Goal: Task Accomplishment & Management: Manage account settings

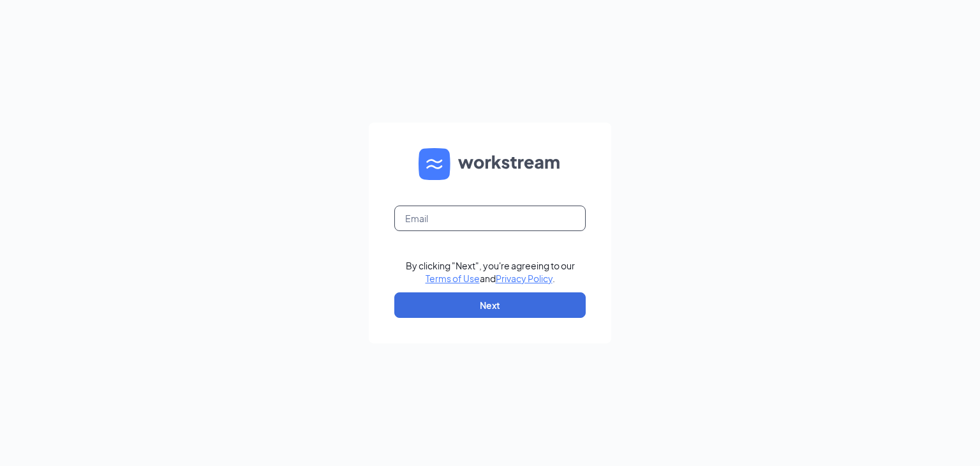
click at [488, 214] on input "text" at bounding box center [489, 219] width 191 height 26
type input "marcdunn@cfacalallen.com"
click at [484, 301] on button "Next" at bounding box center [489, 305] width 191 height 26
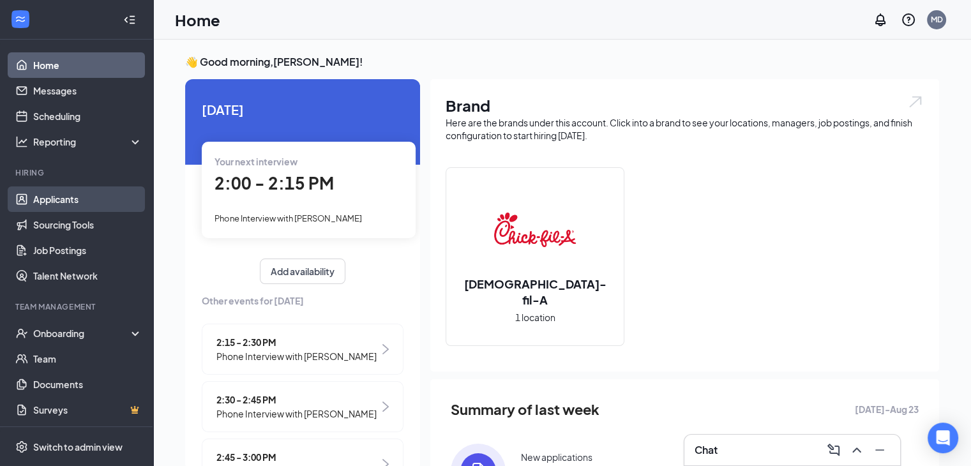
click at [65, 192] on link "Applicants" at bounding box center [87, 199] width 109 height 26
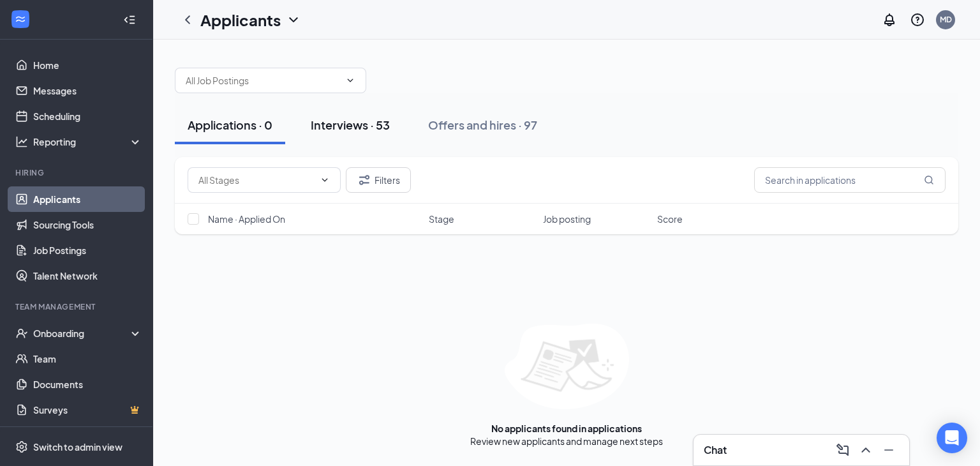
click at [340, 126] on div "Interviews · 53" at bounding box center [350, 125] width 79 height 16
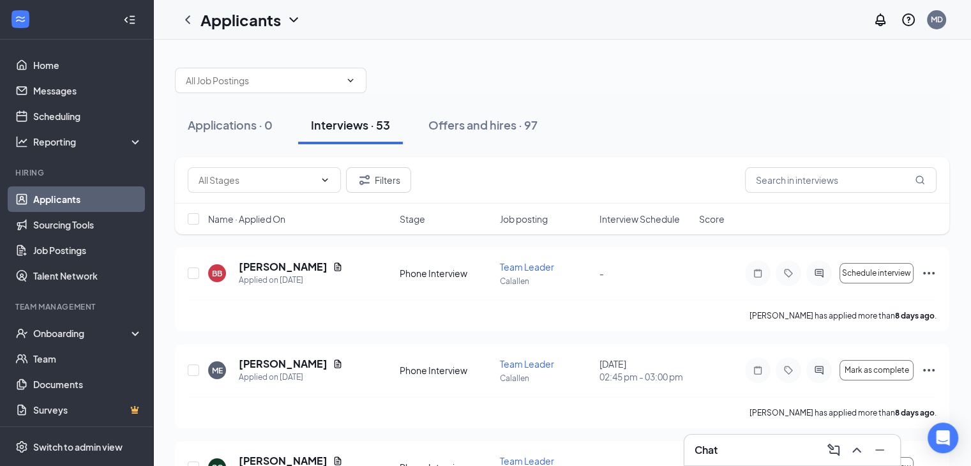
click at [647, 218] on span "Interview Schedule" at bounding box center [639, 219] width 80 height 13
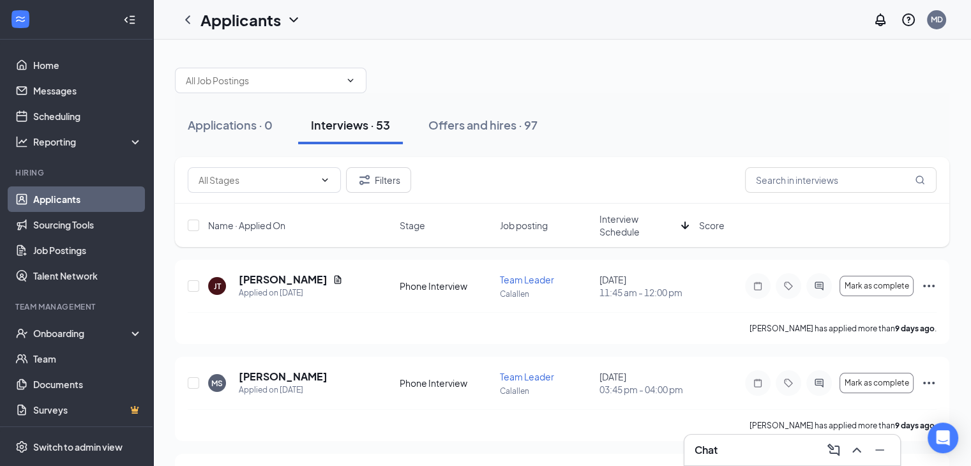
click at [621, 223] on span "Interview Schedule" at bounding box center [637, 226] width 77 height 26
click at [281, 279] on h5 "[PERSON_NAME]" at bounding box center [283, 280] width 89 height 14
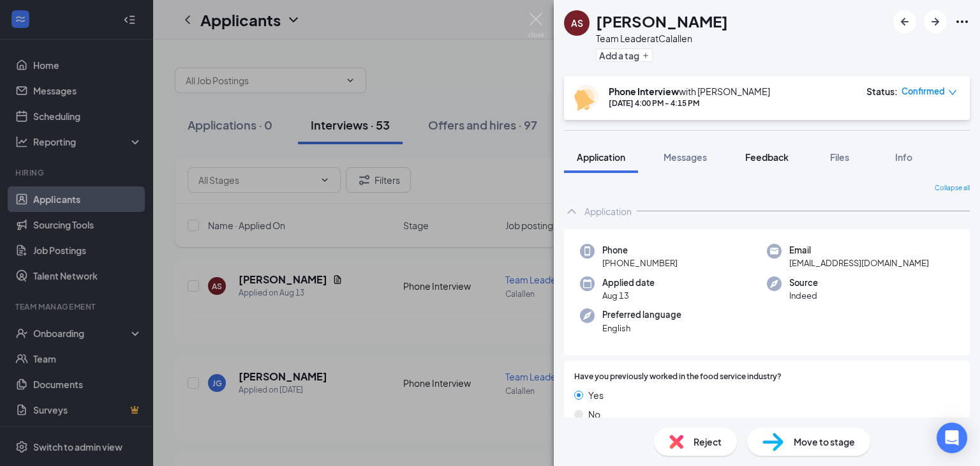
click at [768, 156] on span "Feedback" at bounding box center [766, 156] width 43 height 11
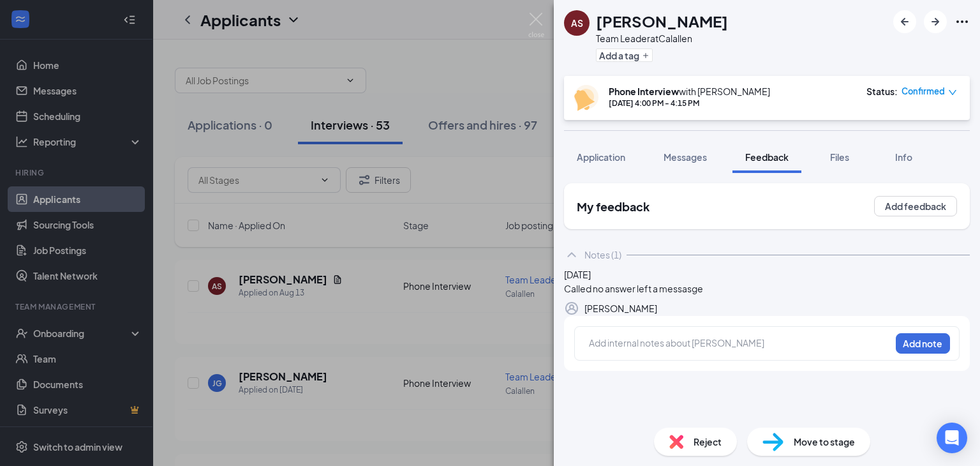
click at [692, 435] on div "Reject" at bounding box center [695, 442] width 83 height 28
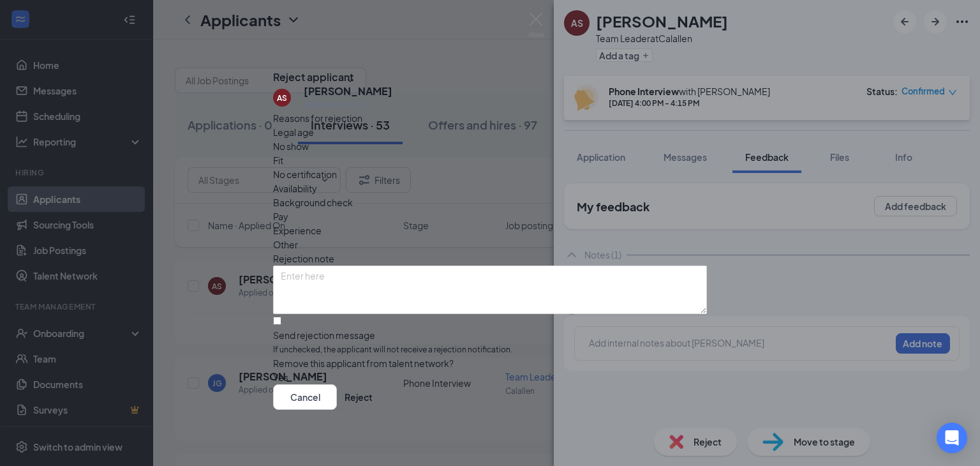
click at [309, 153] on span "No show" at bounding box center [291, 146] width 36 height 14
click at [281, 317] on input "Send rejection message If unchecked, the applicant will not receive a rejection…" at bounding box center [277, 321] width 8 height 8
checkbox input "true"
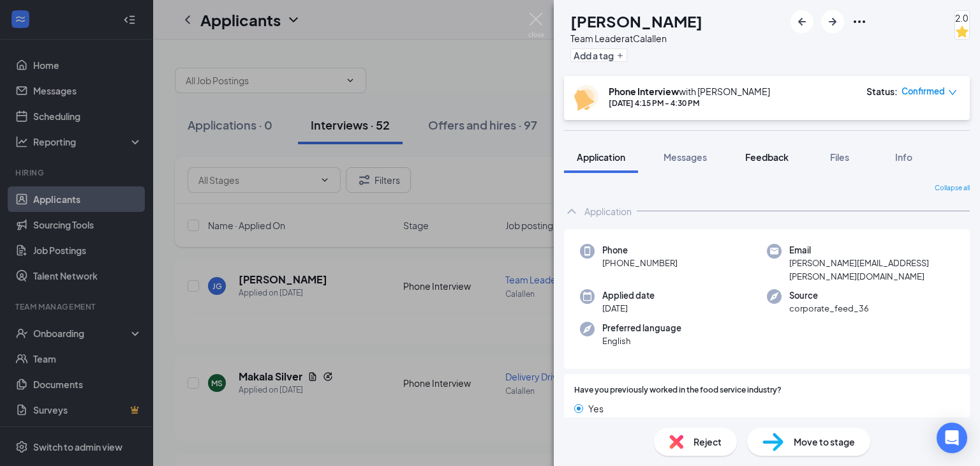
click at [778, 154] on span "Feedback" at bounding box center [766, 156] width 43 height 11
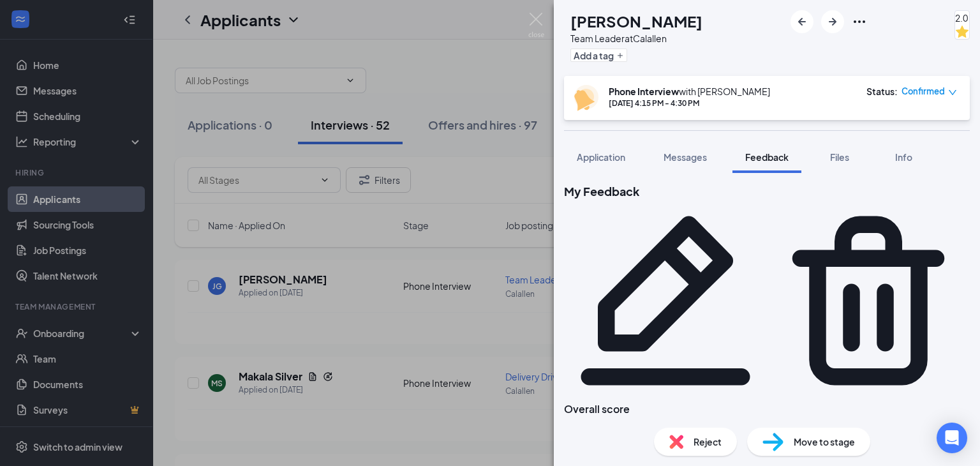
click at [709, 442] on span "Reject" at bounding box center [708, 442] width 28 height 14
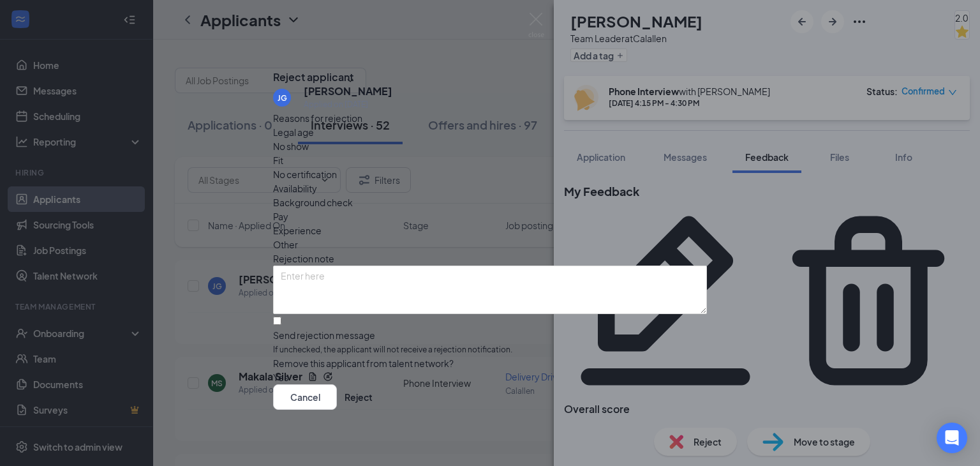
click at [425, 154] on div "Fit" at bounding box center [490, 160] width 434 height 14
click at [281, 317] on input "Send rejection message If unchecked, the applicant will not receive a rejection…" at bounding box center [277, 321] width 8 height 8
checkbox input "true"
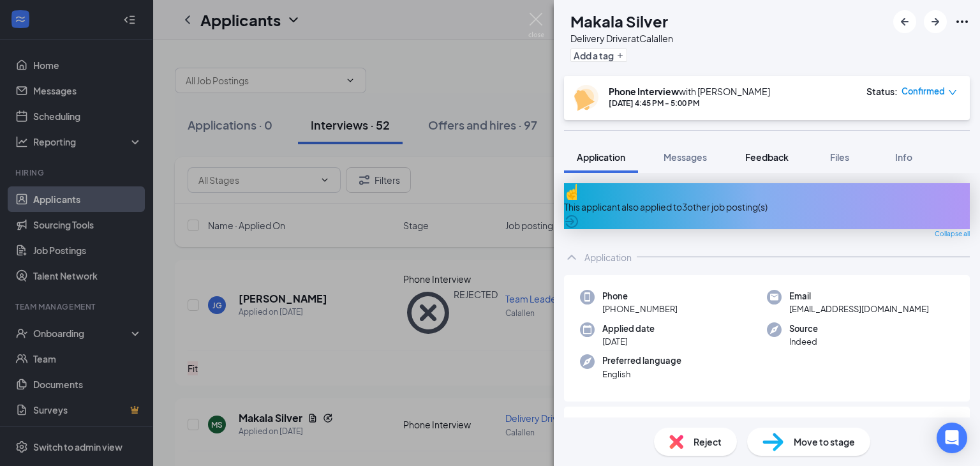
click at [770, 156] on span "Feedback" at bounding box center [766, 156] width 43 height 11
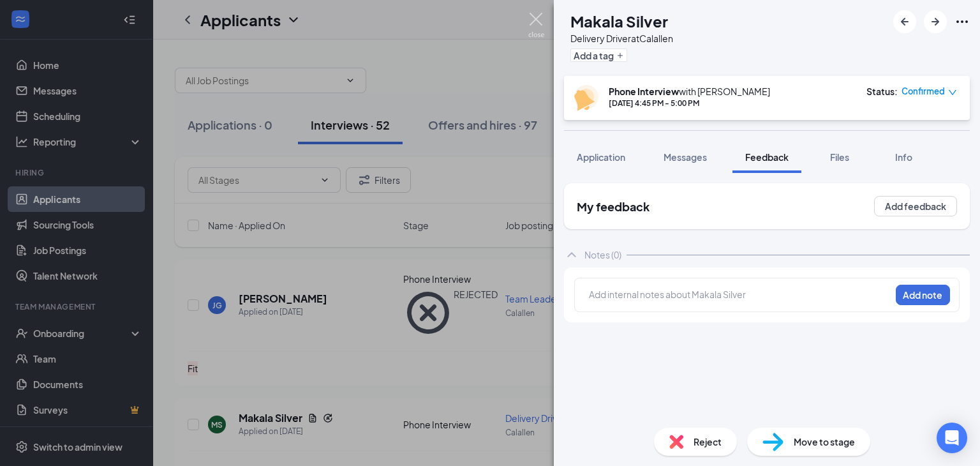
click at [542, 17] on img at bounding box center [536, 25] width 16 height 25
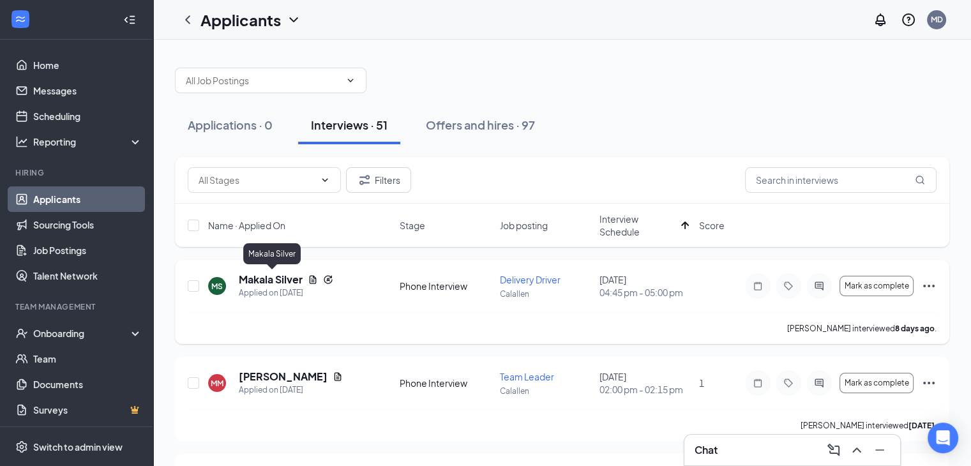
click at [268, 281] on h5 "Makala Silver" at bounding box center [271, 280] width 64 height 14
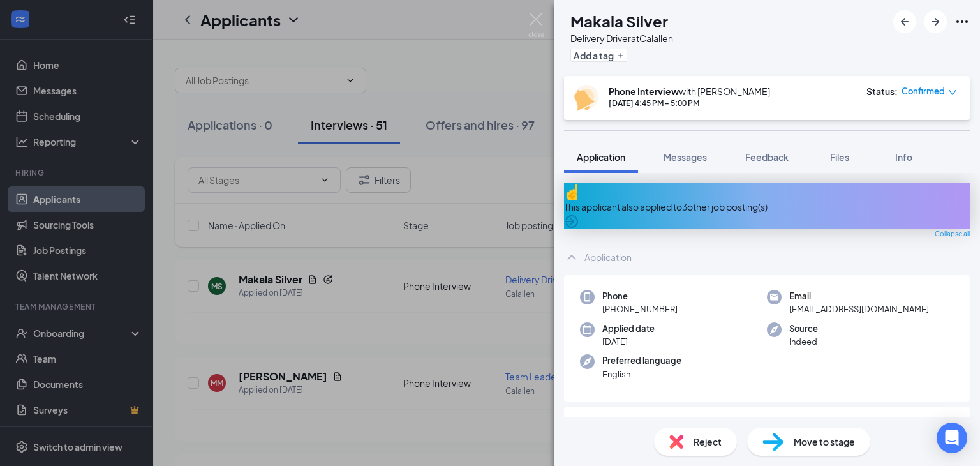
click at [696, 440] on span "Reject" at bounding box center [708, 442] width 28 height 14
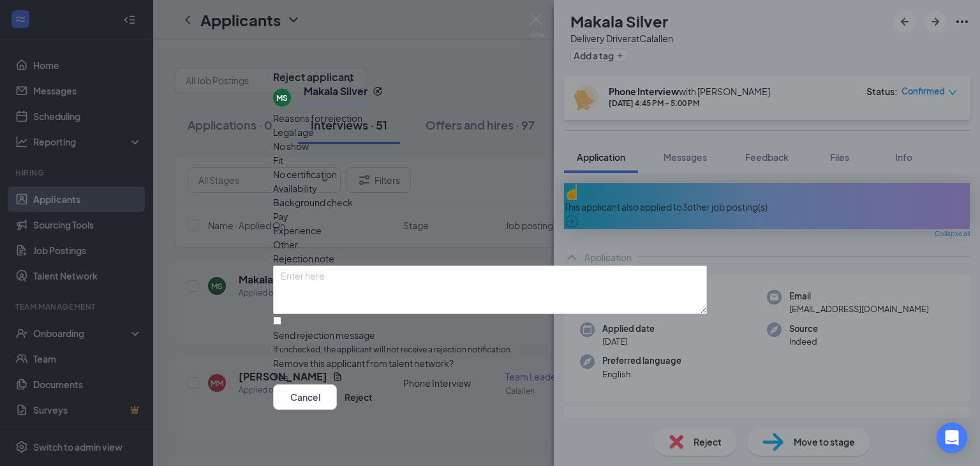
click at [309, 153] on span "No show" at bounding box center [291, 146] width 36 height 14
click at [281, 317] on input "Send rejection message If unchecked, the applicant will not receive a rejection…" at bounding box center [277, 321] width 8 height 8
checkbox input "true"
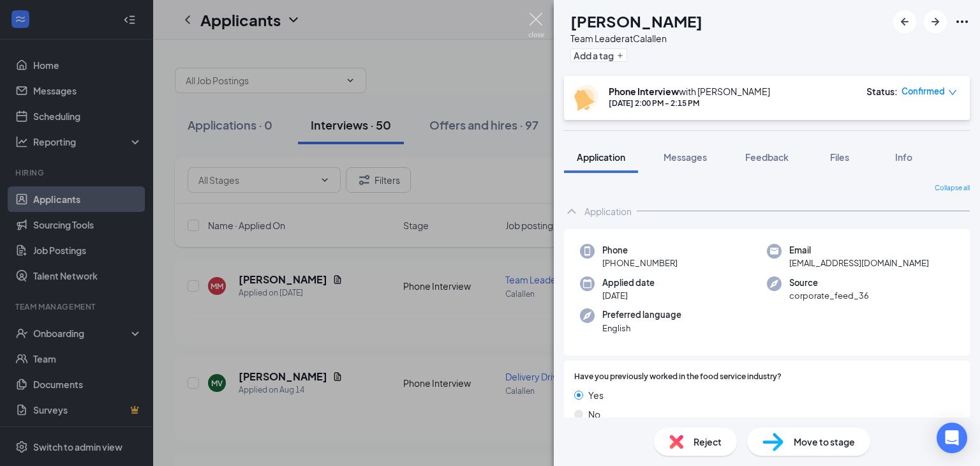
click at [534, 16] on img at bounding box center [536, 25] width 16 height 25
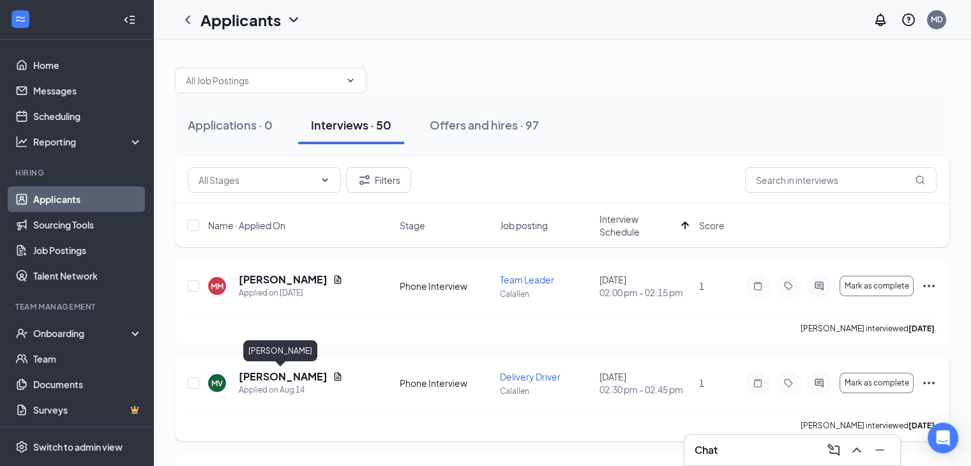
click at [283, 381] on h5 "[PERSON_NAME]" at bounding box center [283, 377] width 89 height 14
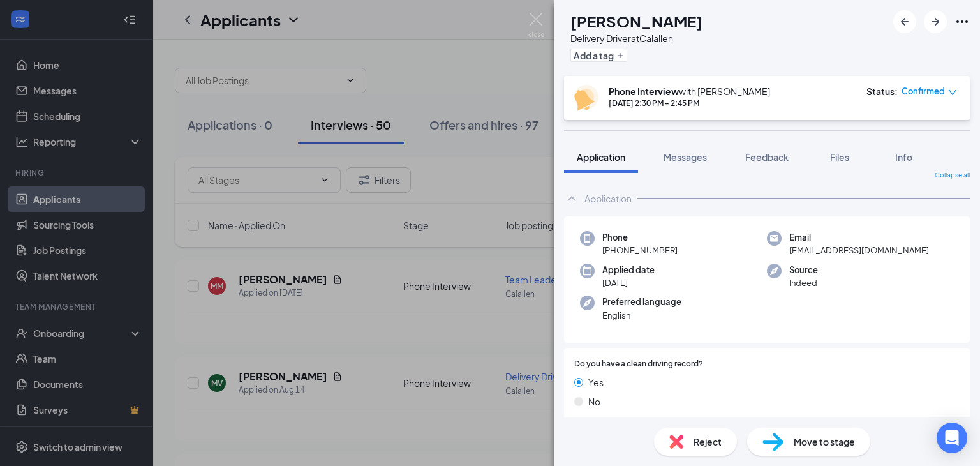
scroll to position [13, 0]
click at [712, 443] on span "Reject" at bounding box center [708, 442] width 28 height 14
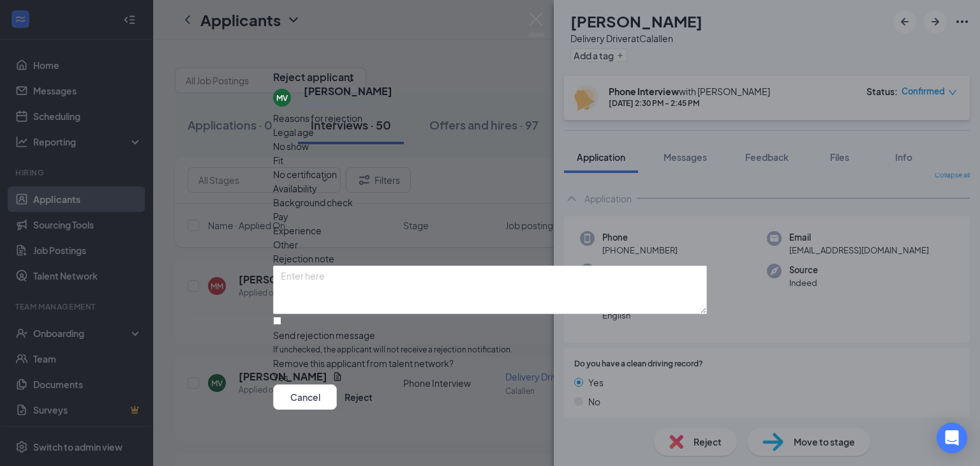
click at [317, 181] on span "Availability" at bounding box center [295, 188] width 44 height 14
click at [281, 317] on input "Send rejection message If unchecked, the applicant will not receive a rejection…" at bounding box center [277, 321] width 8 height 8
checkbox input "true"
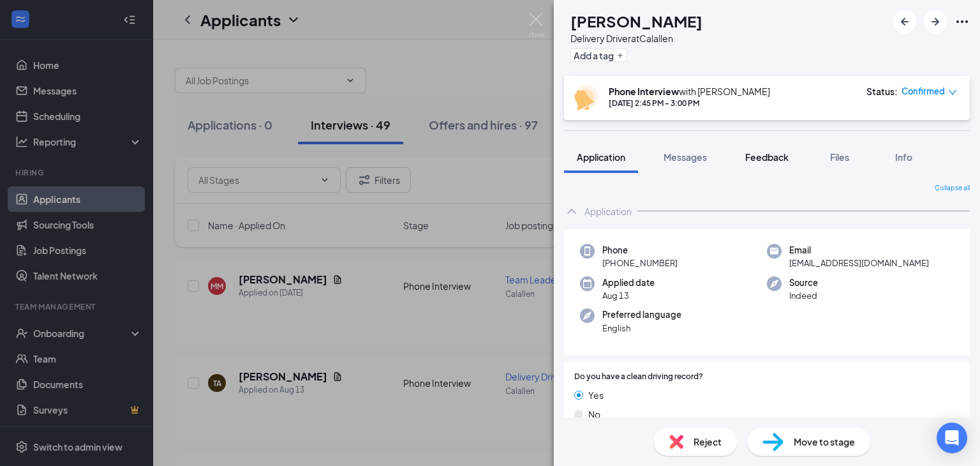
click at [774, 152] on span "Feedback" at bounding box center [766, 156] width 43 height 11
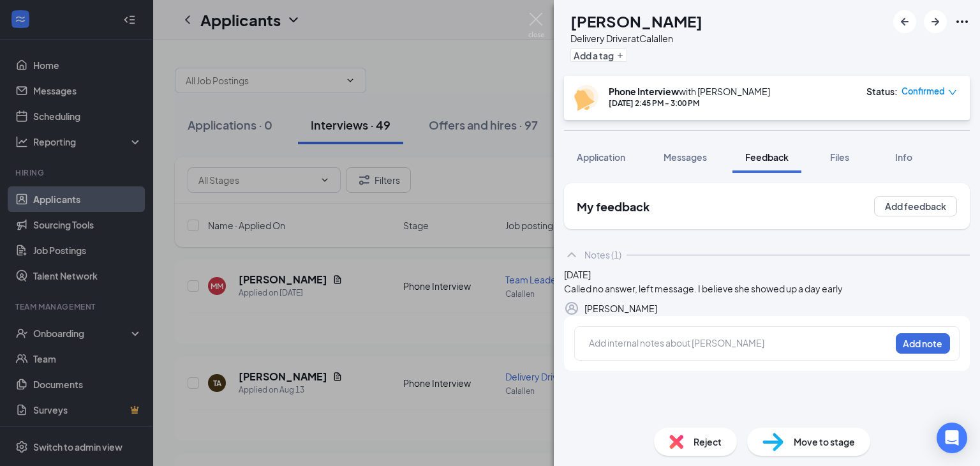
click at [704, 440] on span "Reject" at bounding box center [708, 442] width 28 height 14
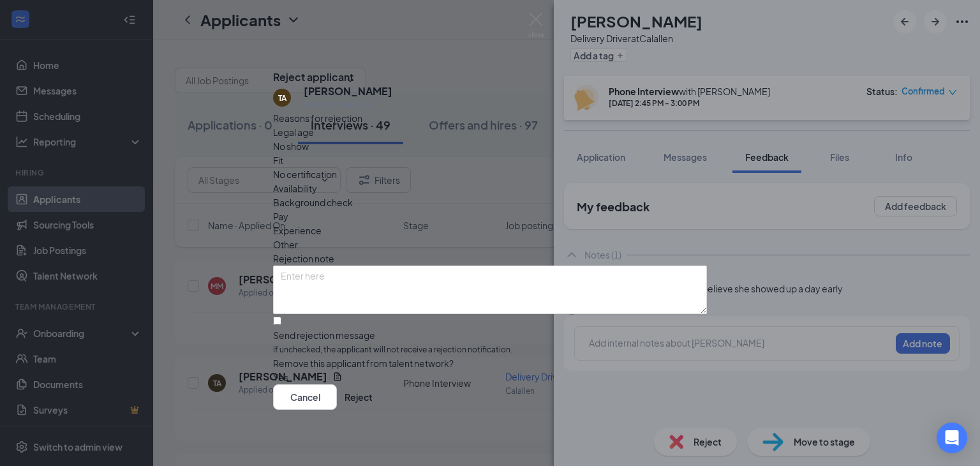
click at [309, 153] on span "No show" at bounding box center [291, 146] width 36 height 14
click at [373, 396] on button "Reject" at bounding box center [359, 397] width 28 height 26
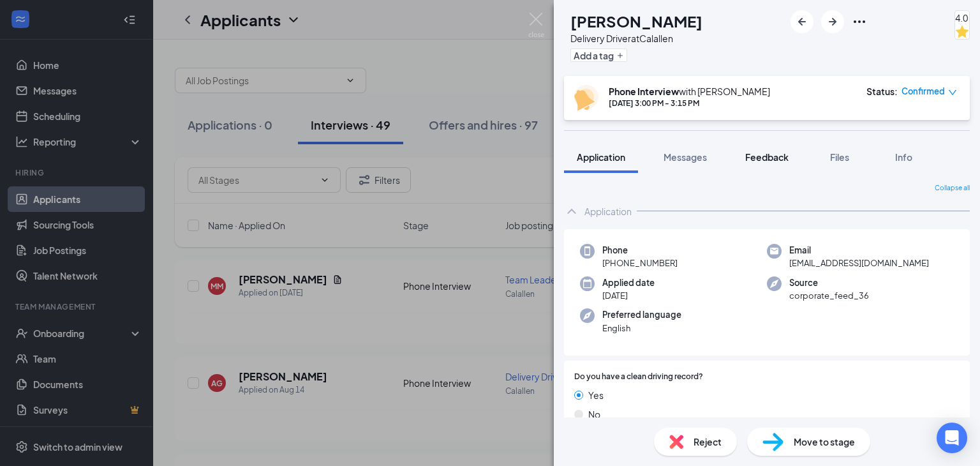
click at [766, 156] on span "Feedback" at bounding box center [766, 156] width 43 height 11
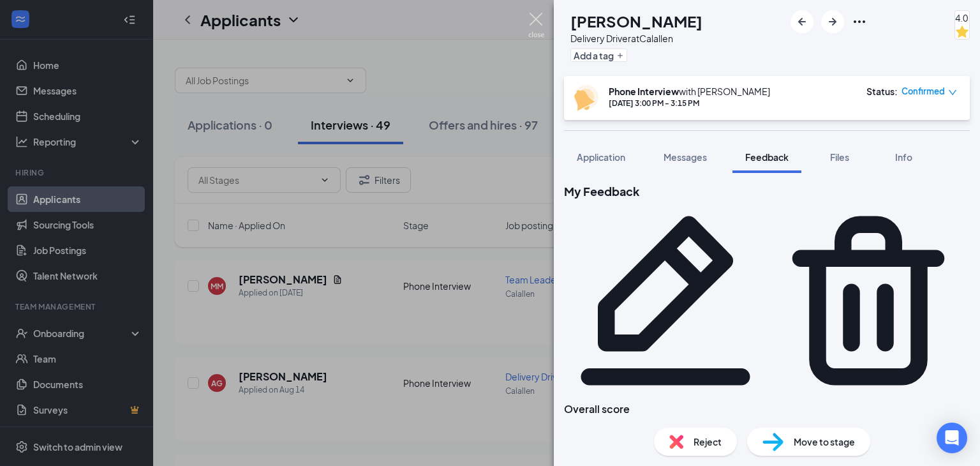
click at [535, 19] on img at bounding box center [536, 25] width 16 height 25
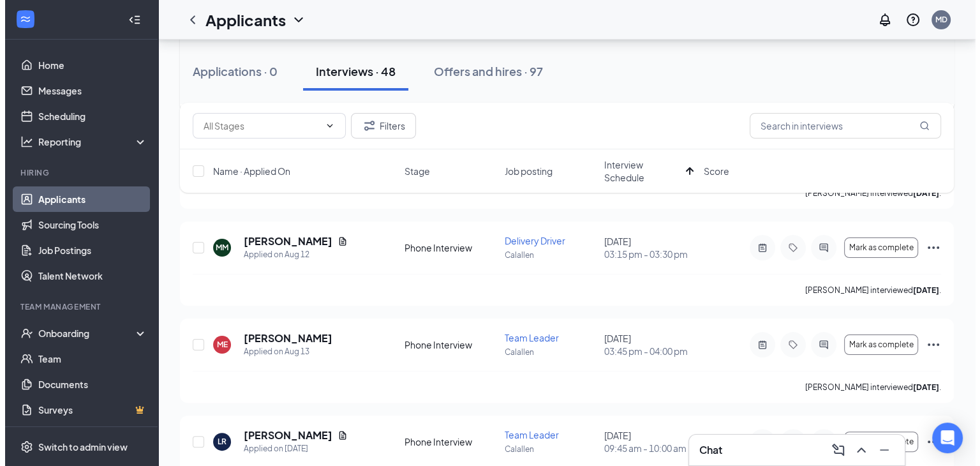
scroll to position [234, 0]
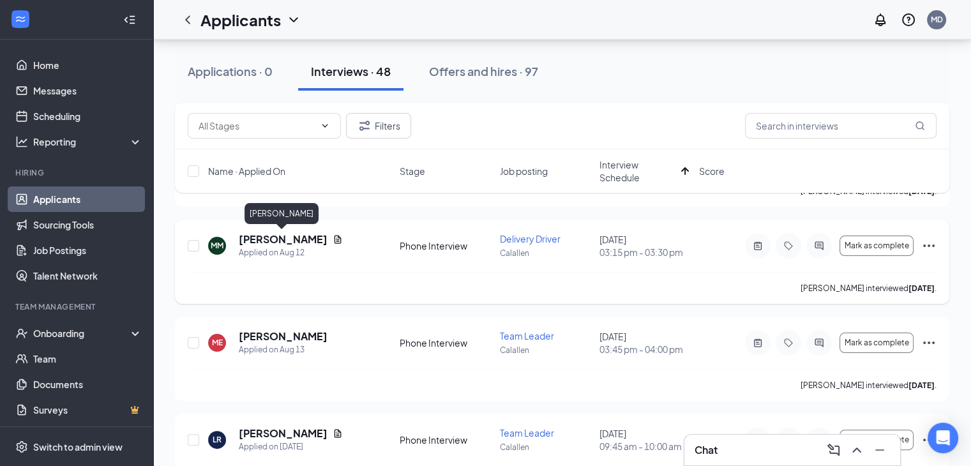
click at [295, 238] on h5 "[PERSON_NAME]" at bounding box center [283, 239] width 89 height 14
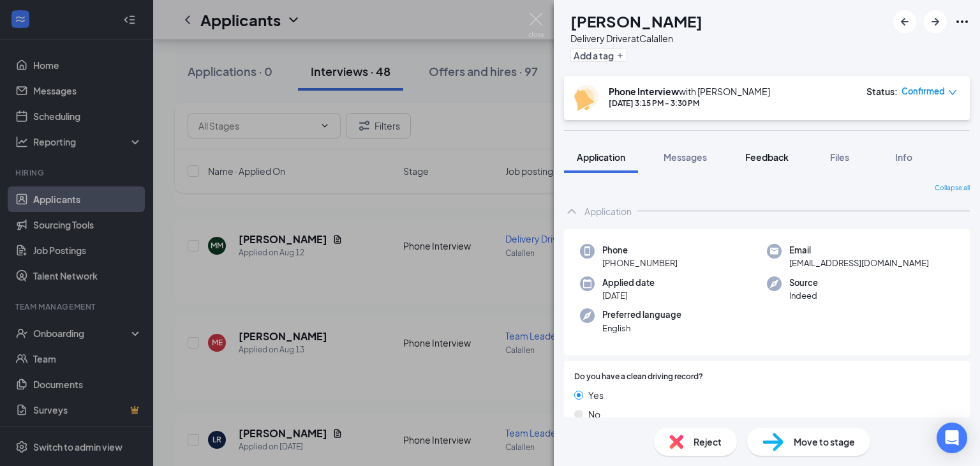
click at [782, 159] on span "Feedback" at bounding box center [766, 156] width 43 height 11
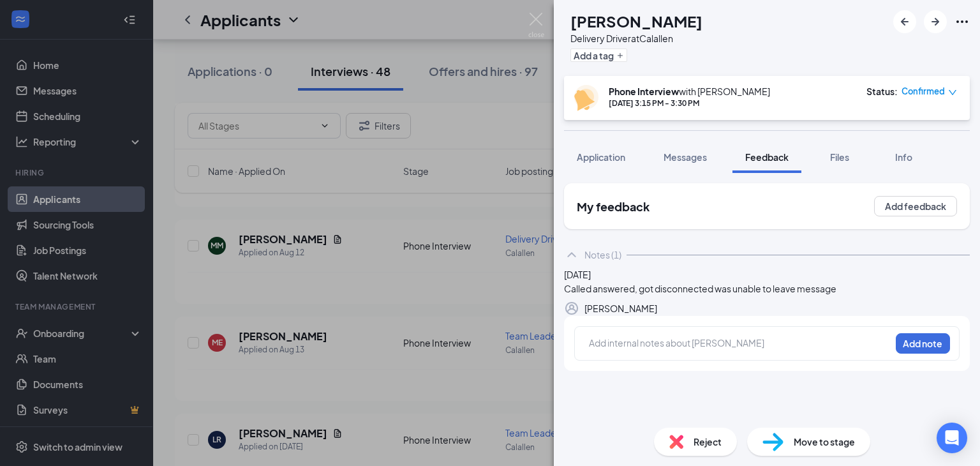
click at [699, 439] on span "Reject" at bounding box center [708, 442] width 28 height 14
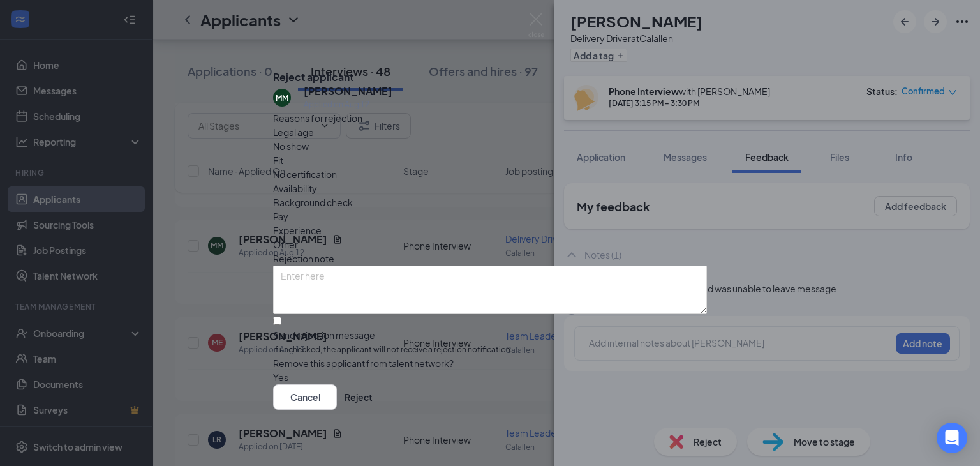
click at [309, 153] on span "No show" at bounding box center [291, 146] width 36 height 14
click at [281, 317] on input "Send rejection message If unchecked, the applicant will not receive a rejection…" at bounding box center [277, 321] width 8 height 8
checkbox input "true"
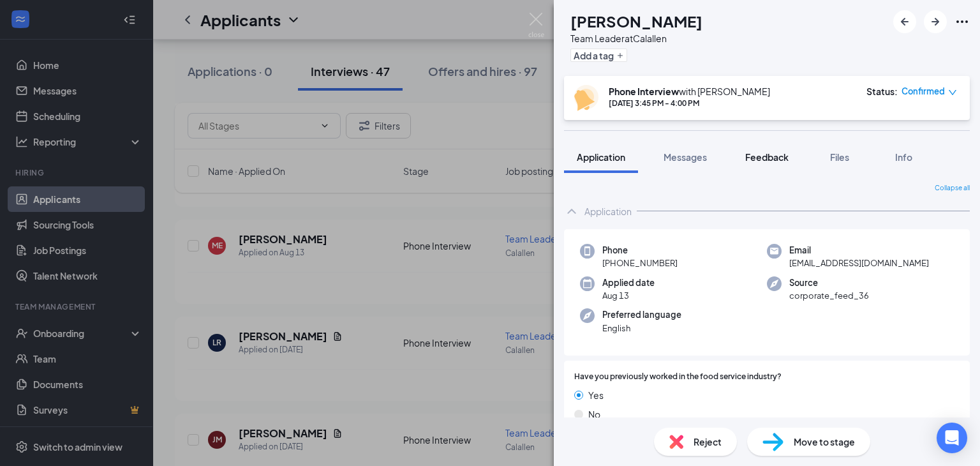
click at [771, 153] on span "Feedback" at bounding box center [766, 156] width 43 height 11
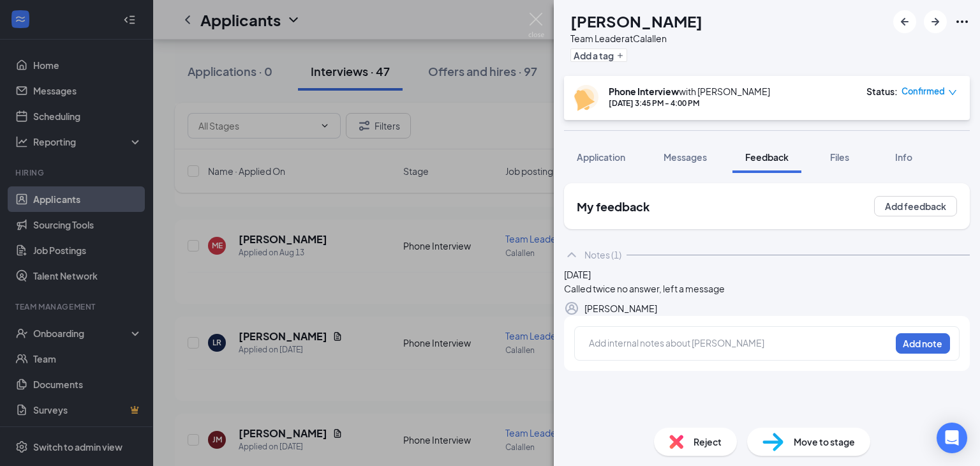
click at [699, 449] on div "Reject" at bounding box center [695, 442] width 83 height 28
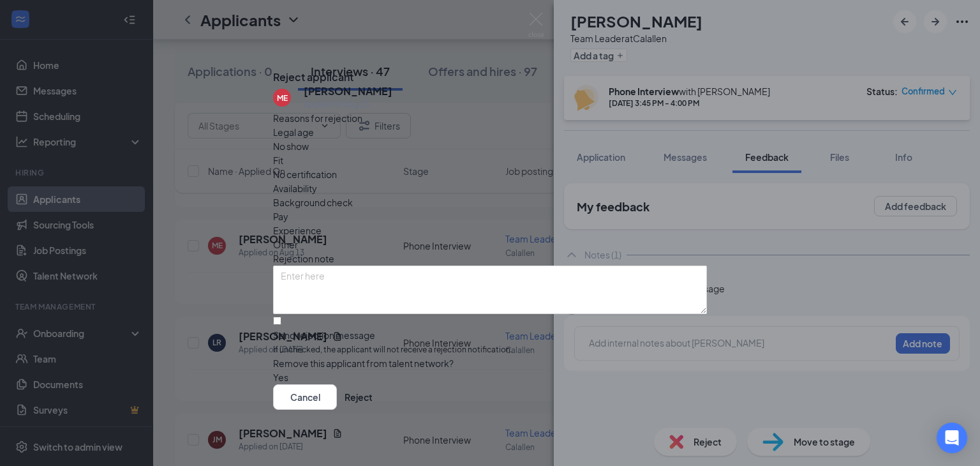
click at [309, 153] on span "No show" at bounding box center [291, 146] width 36 height 14
click at [281, 317] on input "Send rejection message If unchecked, the applicant will not receive a rejection…" at bounding box center [277, 321] width 8 height 8
checkbox input "true"
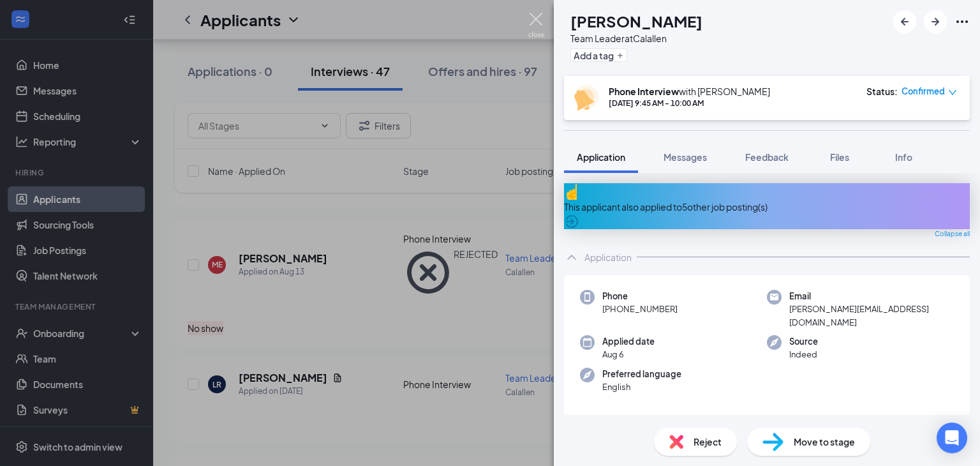
click at [538, 16] on img at bounding box center [536, 25] width 16 height 25
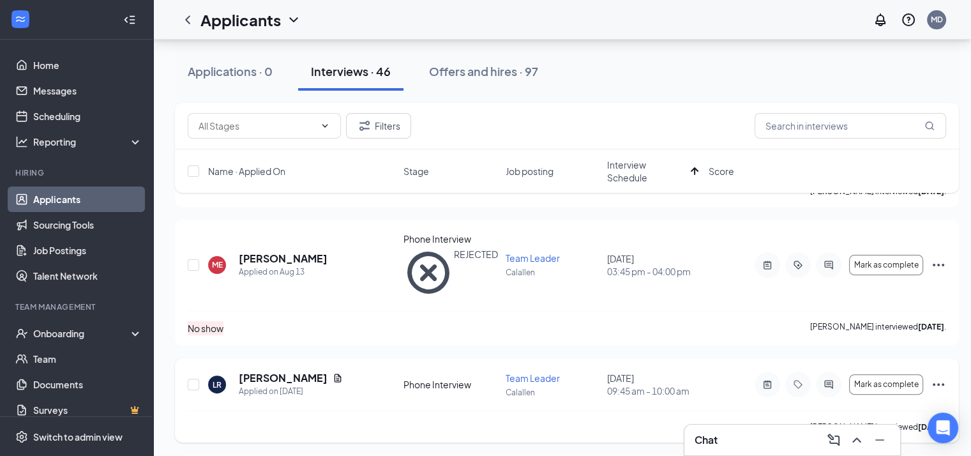
click at [938, 383] on icon "Ellipses" at bounding box center [937, 384] width 11 height 3
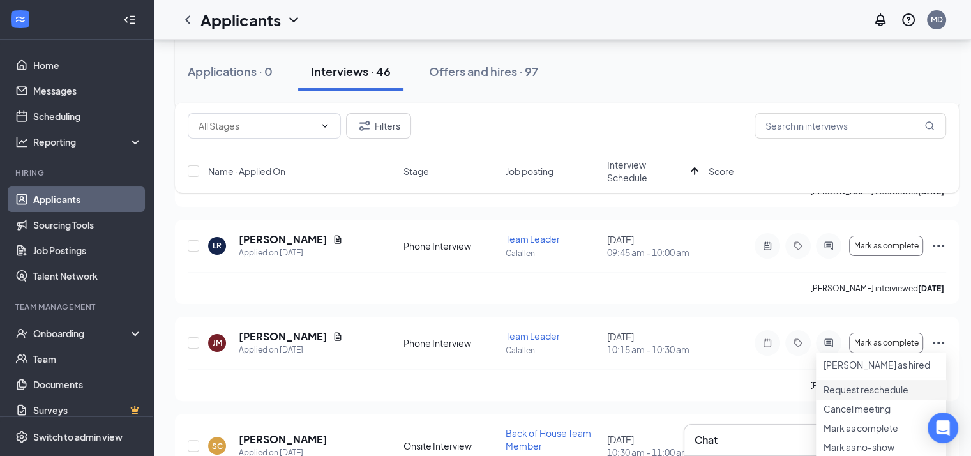
click at [901, 396] on p "Request reschedule" at bounding box center [880, 389] width 115 height 13
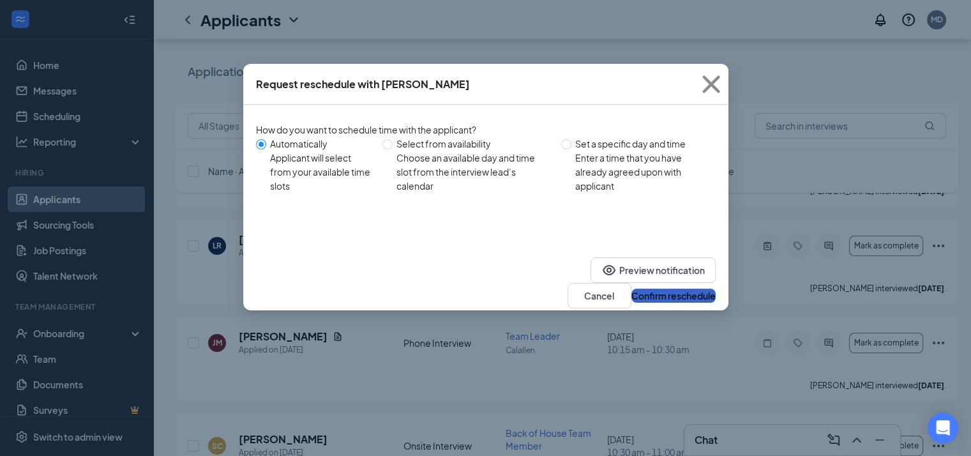
click at [673, 288] on button "Confirm reschedule" at bounding box center [673, 295] width 84 height 14
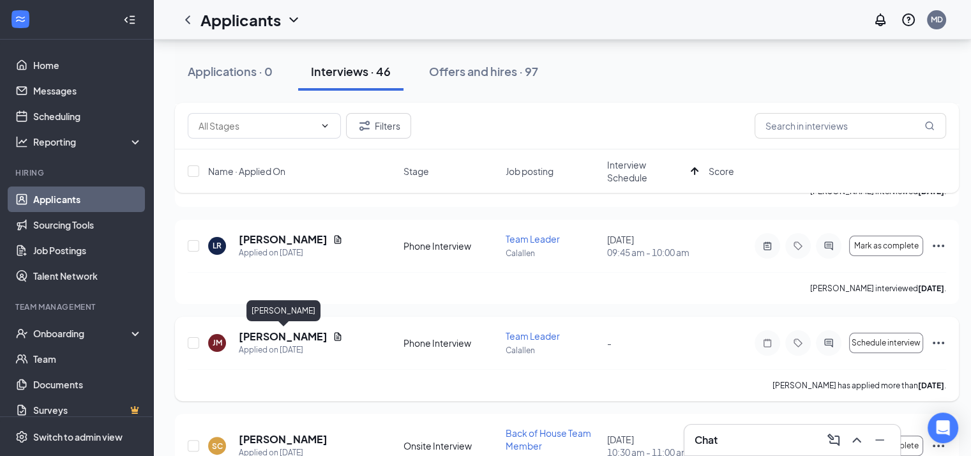
click at [288, 333] on h5 "[PERSON_NAME]" at bounding box center [283, 336] width 89 height 14
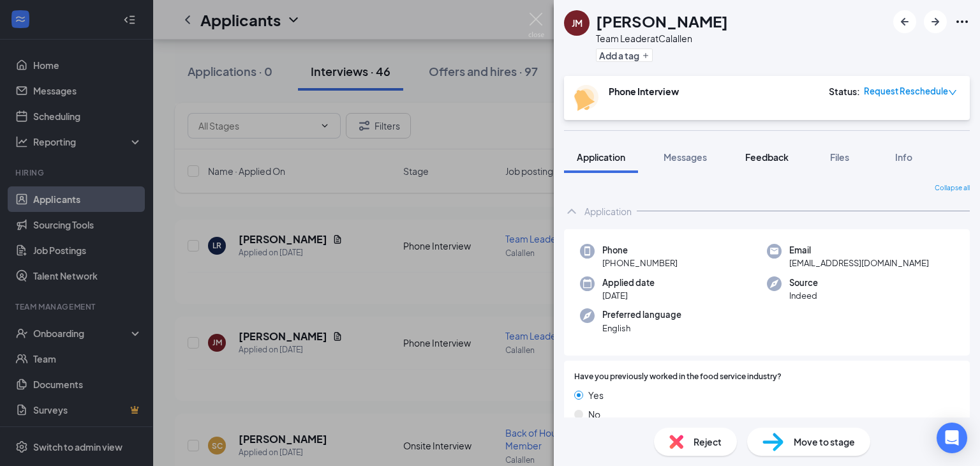
click at [761, 156] on span "Feedback" at bounding box center [766, 156] width 43 height 11
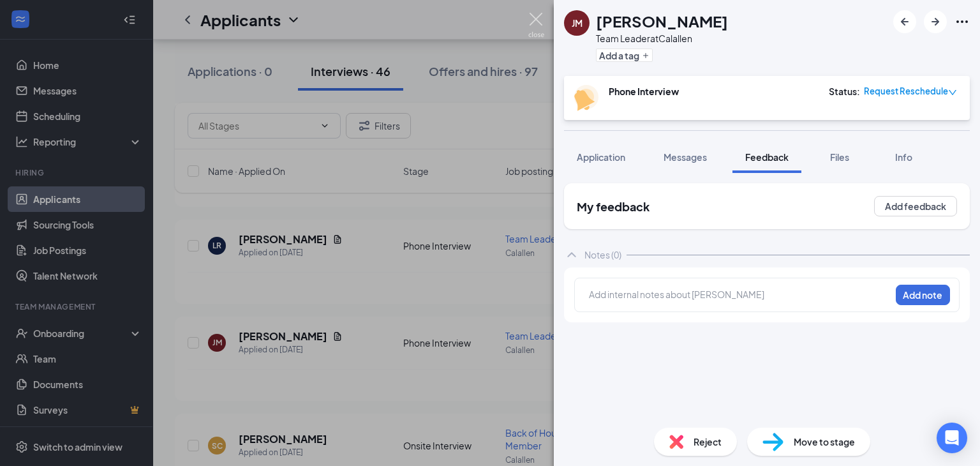
click at [541, 19] on img at bounding box center [536, 25] width 16 height 25
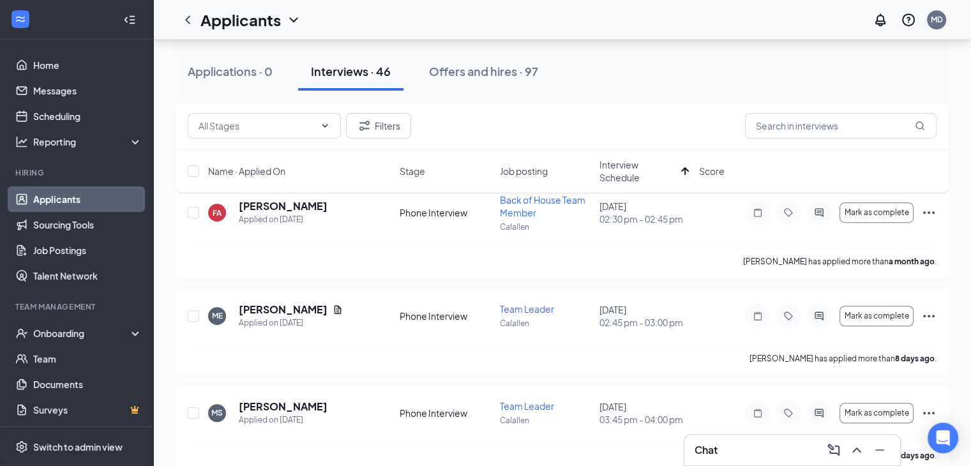
scroll to position [766, 0]
